Goal: Task Accomplishment & Management: Use online tool/utility

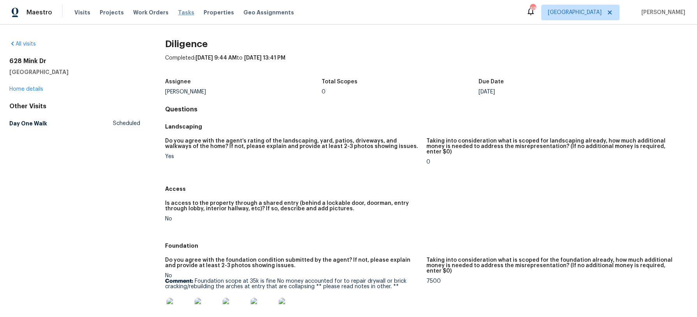
click at [181, 11] on span "Tasks" at bounding box center [186, 12] width 16 height 5
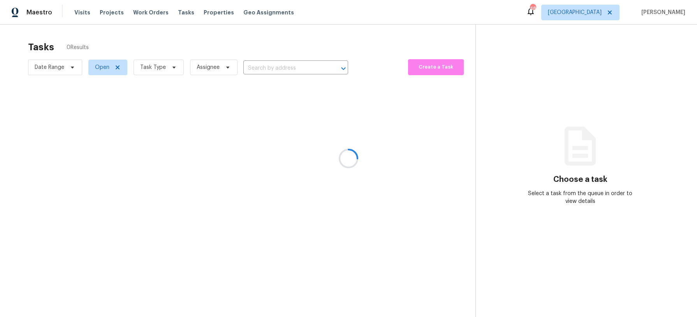
click at [172, 67] on div at bounding box center [348, 158] width 697 height 317
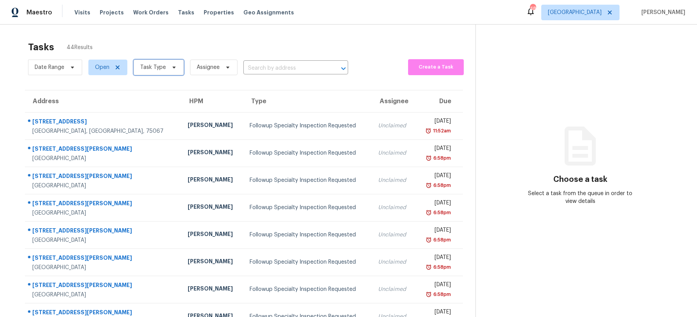
click at [172, 67] on icon at bounding box center [173, 68] width 3 height 2
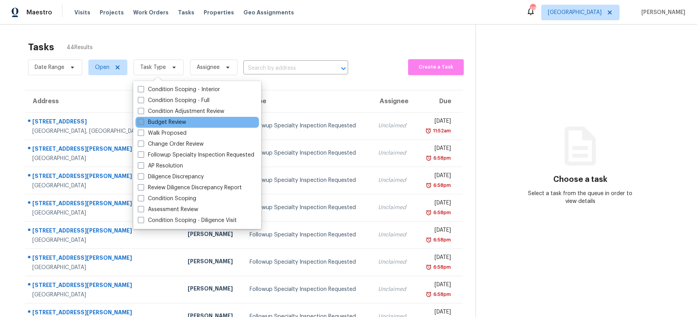
click at [164, 123] on label "Budget Review" at bounding box center [162, 122] width 48 height 8
click at [143, 123] on input "Budget Review" at bounding box center [140, 120] width 5 height 5
checkbox input "true"
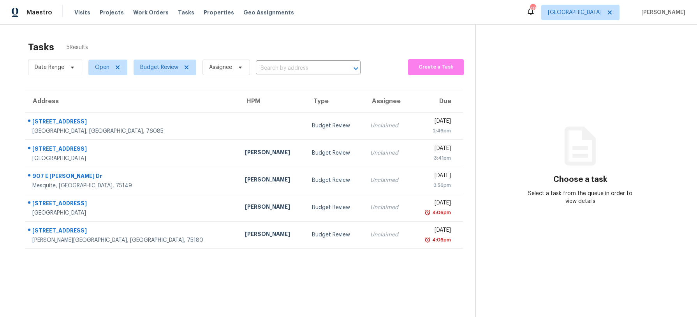
click at [343, 291] on section "Tasks 5 Results Date Range Open Budget Review Assignee ​ Create a Task Address …" at bounding box center [243, 189] width 463 height 304
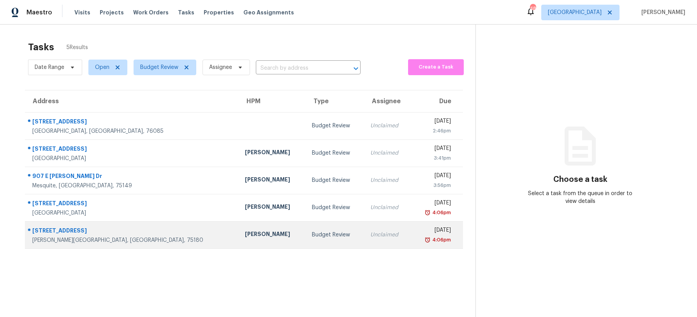
click at [312, 236] on div "Budget Review" at bounding box center [335, 235] width 46 height 8
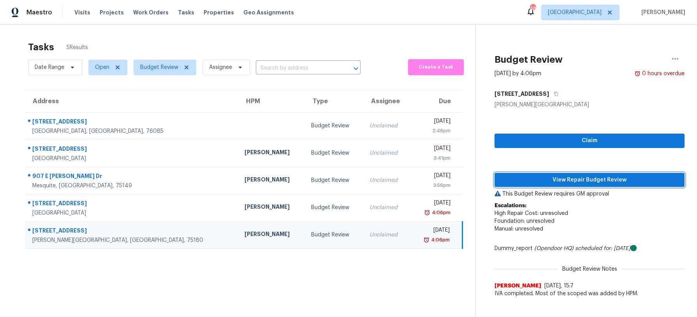
click at [584, 176] on span "View Repair Budget Review" at bounding box center [590, 180] width 178 height 10
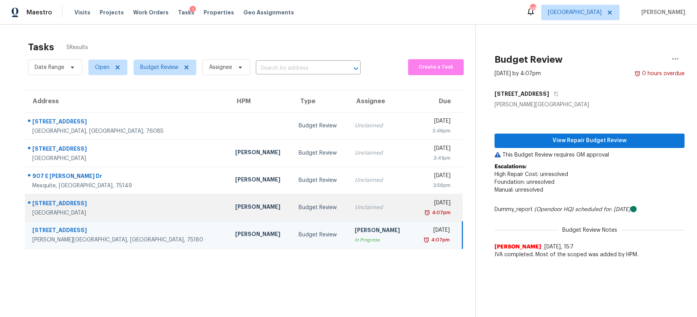
click at [348, 203] on td "Unclaimed" at bounding box center [380, 207] width 64 height 27
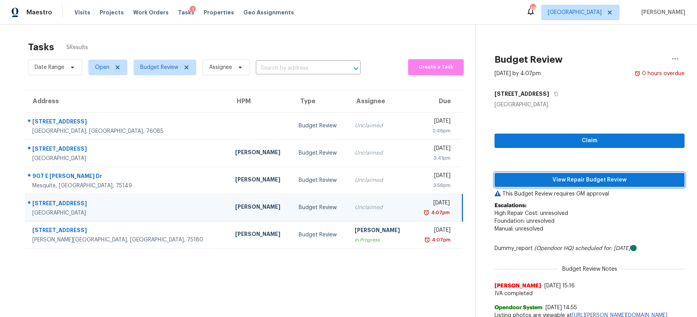
click at [550, 176] on span "View Repair Budget Review" at bounding box center [590, 180] width 178 height 10
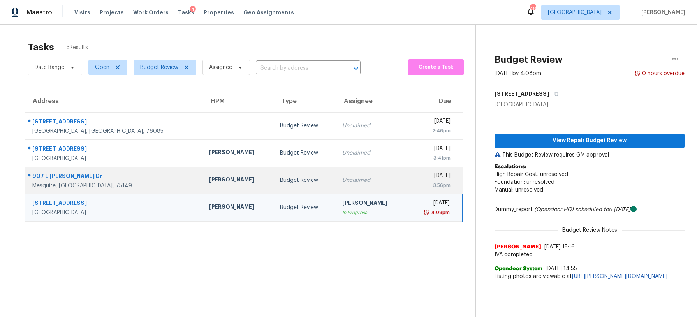
click at [281, 186] on td "Budget Review" at bounding box center [305, 180] width 62 height 27
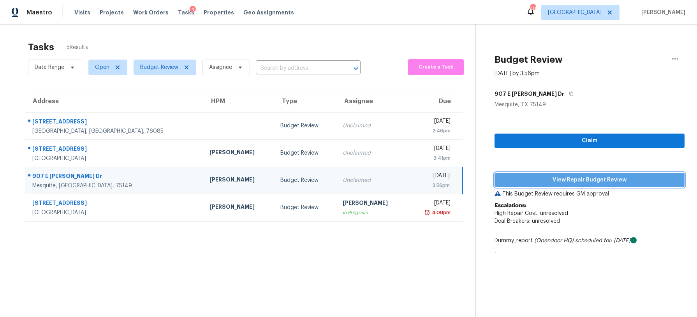
click at [516, 174] on button "View Repair Budget Review" at bounding box center [589, 180] width 190 height 14
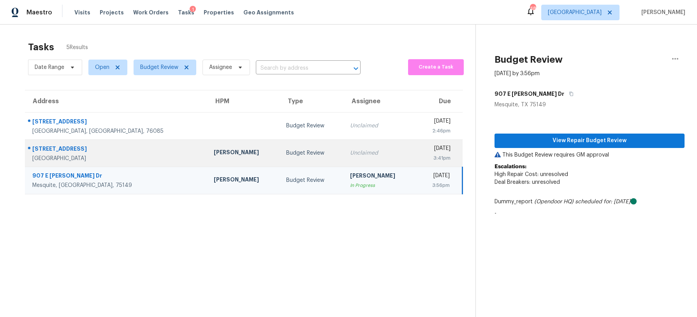
click at [344, 147] on td "Unclaimed" at bounding box center [380, 152] width 72 height 27
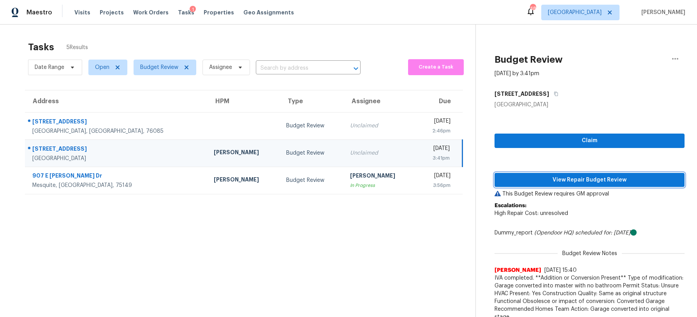
click at [589, 179] on span "View Repair Budget Review" at bounding box center [590, 180] width 178 height 10
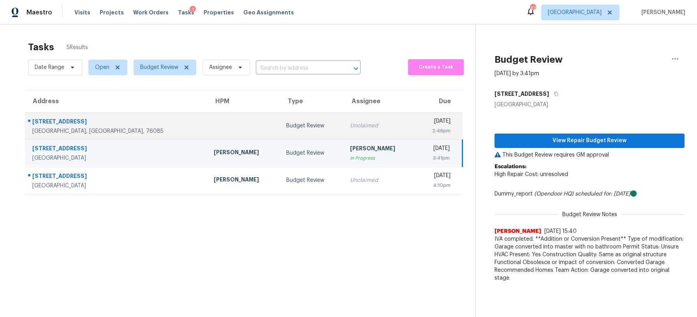
click at [344, 118] on td "Unclaimed" at bounding box center [380, 125] width 72 height 27
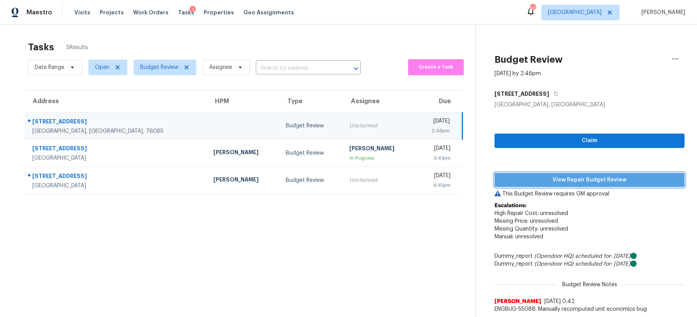
click at [632, 175] on span "View Repair Budget Review" at bounding box center [590, 180] width 178 height 10
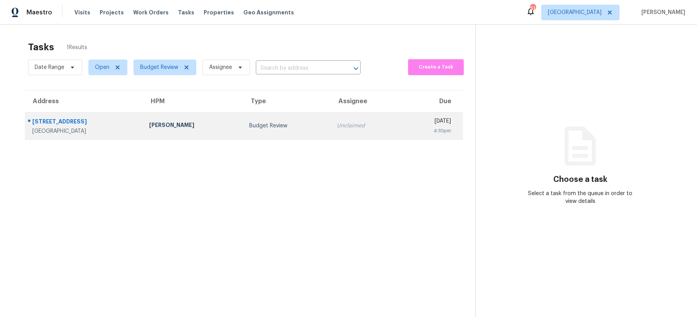
click at [288, 133] on td "Budget Review" at bounding box center [287, 125] width 88 height 27
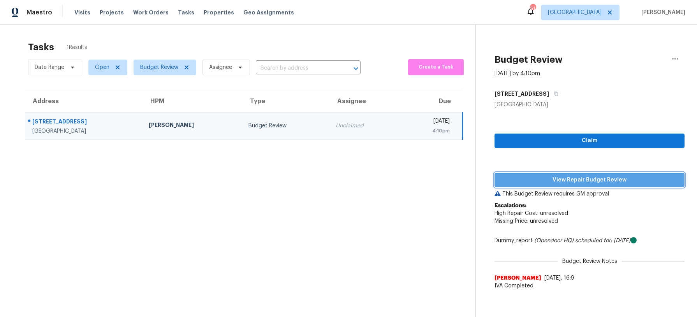
click at [533, 179] on span "View Repair Budget Review" at bounding box center [590, 180] width 178 height 10
